Goal: Obtain resource: Obtain resource

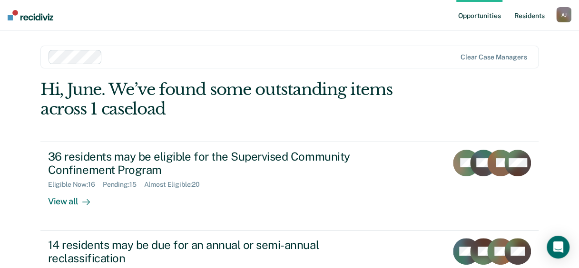
click at [526, 17] on link "Resident s" at bounding box center [529, 15] width 35 height 30
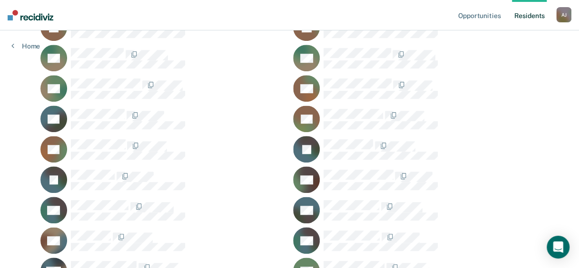
scroll to position [285, 0]
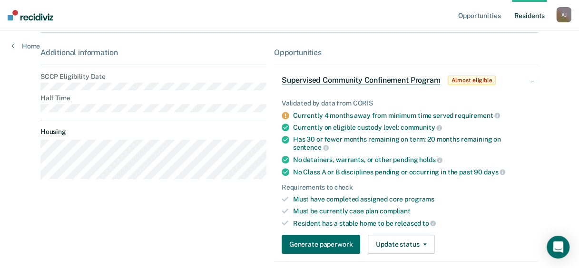
scroll to position [143, 0]
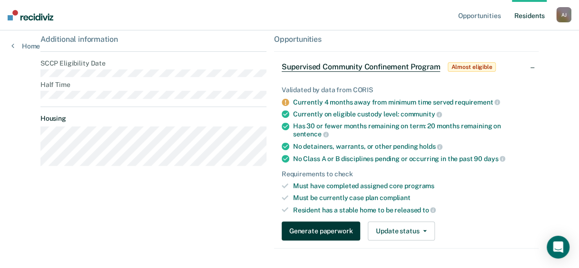
click at [338, 222] on button "Generate paperwork" at bounding box center [321, 231] width 78 height 19
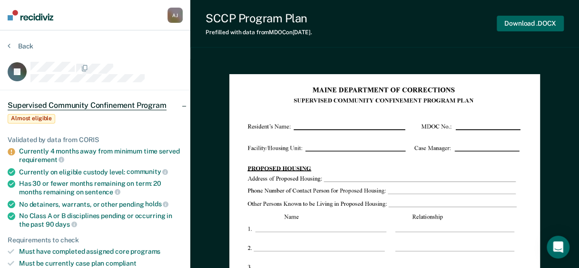
click at [517, 23] on button "Download .DOCX" at bounding box center [530, 24] width 67 height 16
